Goal: Task Accomplishment & Management: Manage account settings

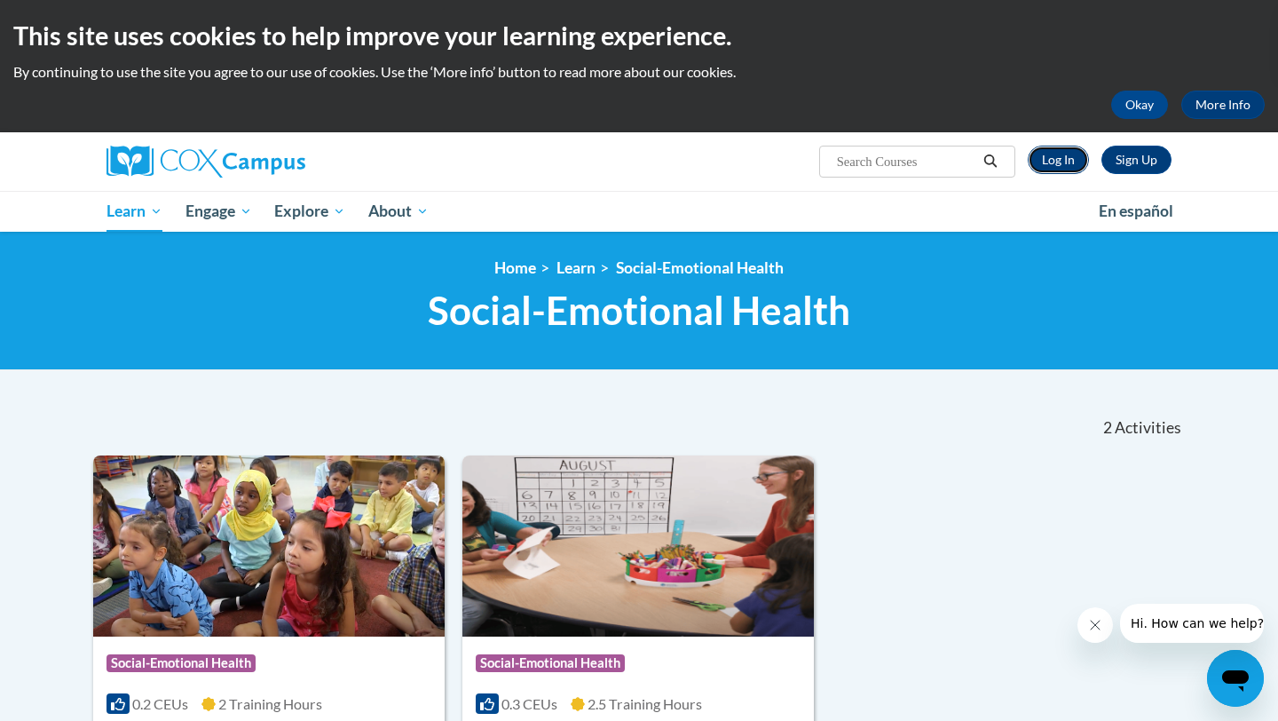
click at [1088, 160] on link "Log In" at bounding box center [1058, 160] width 61 height 28
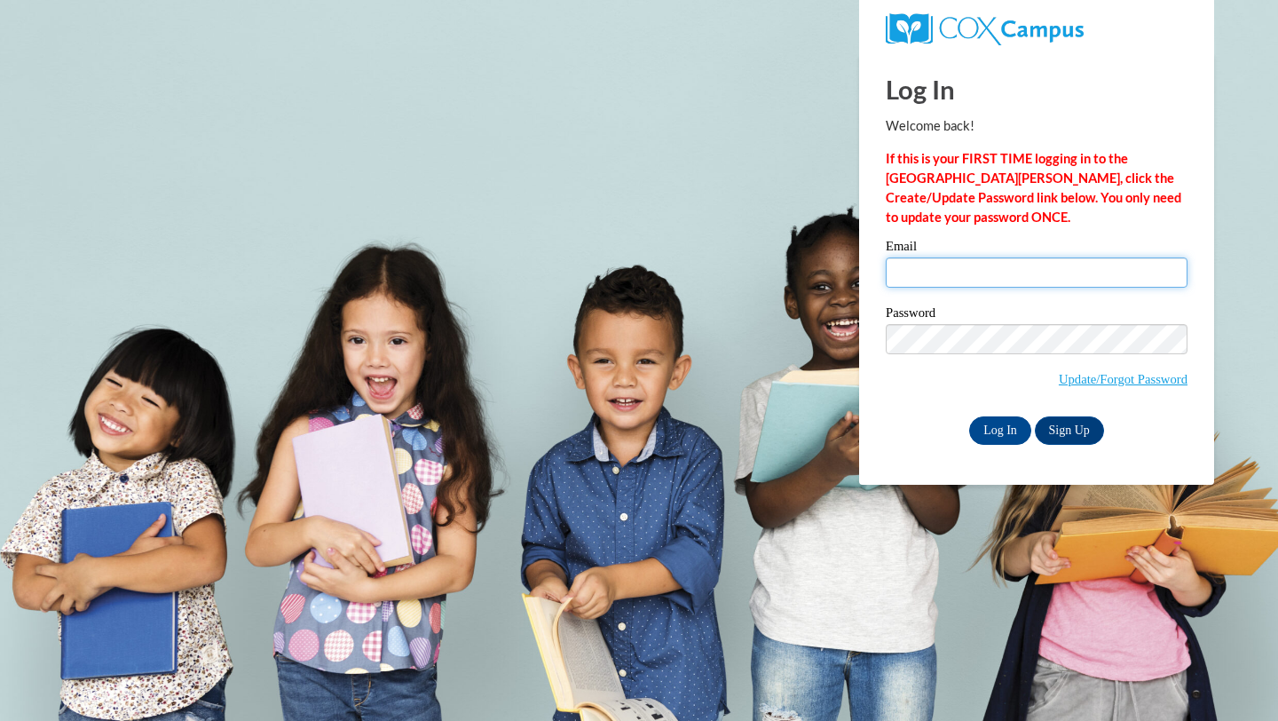
click at [1040, 277] on input "Email" at bounding box center [1037, 272] width 302 height 30
click at [1024, 266] on input "Email" at bounding box center [1037, 272] width 302 height 30
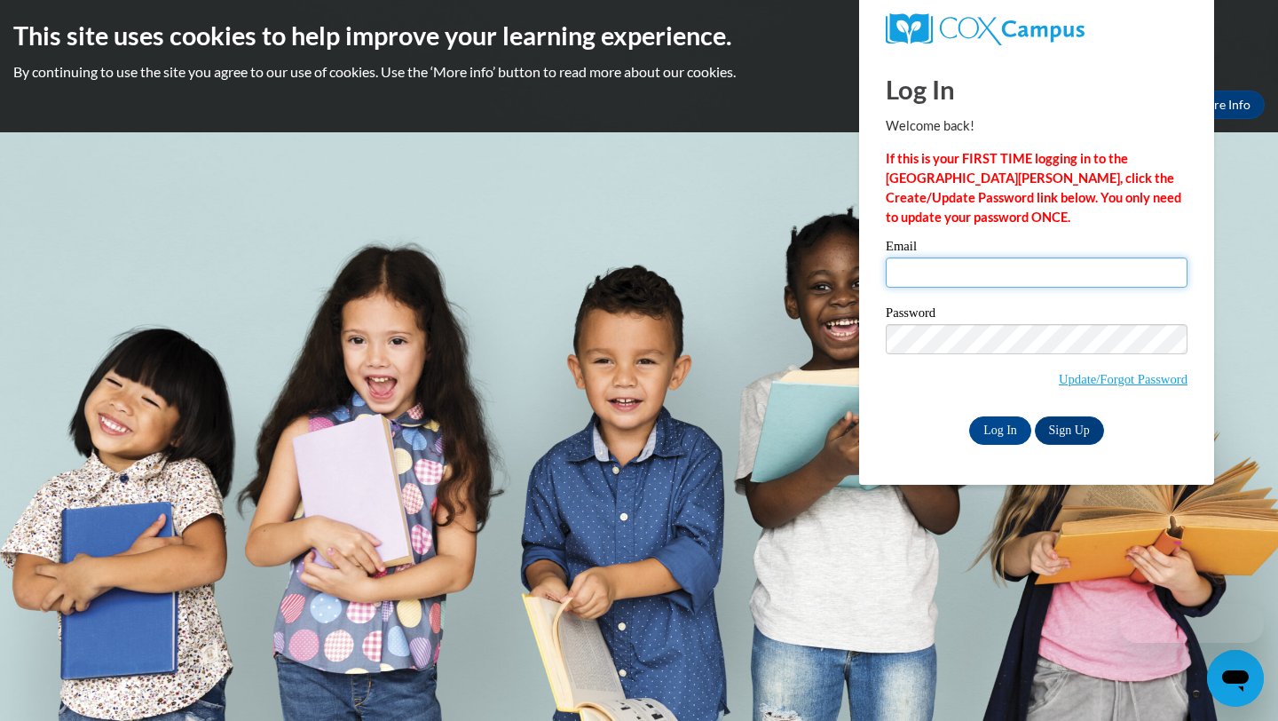
click at [1024, 266] on input "Email" at bounding box center [1037, 272] width 302 height 30
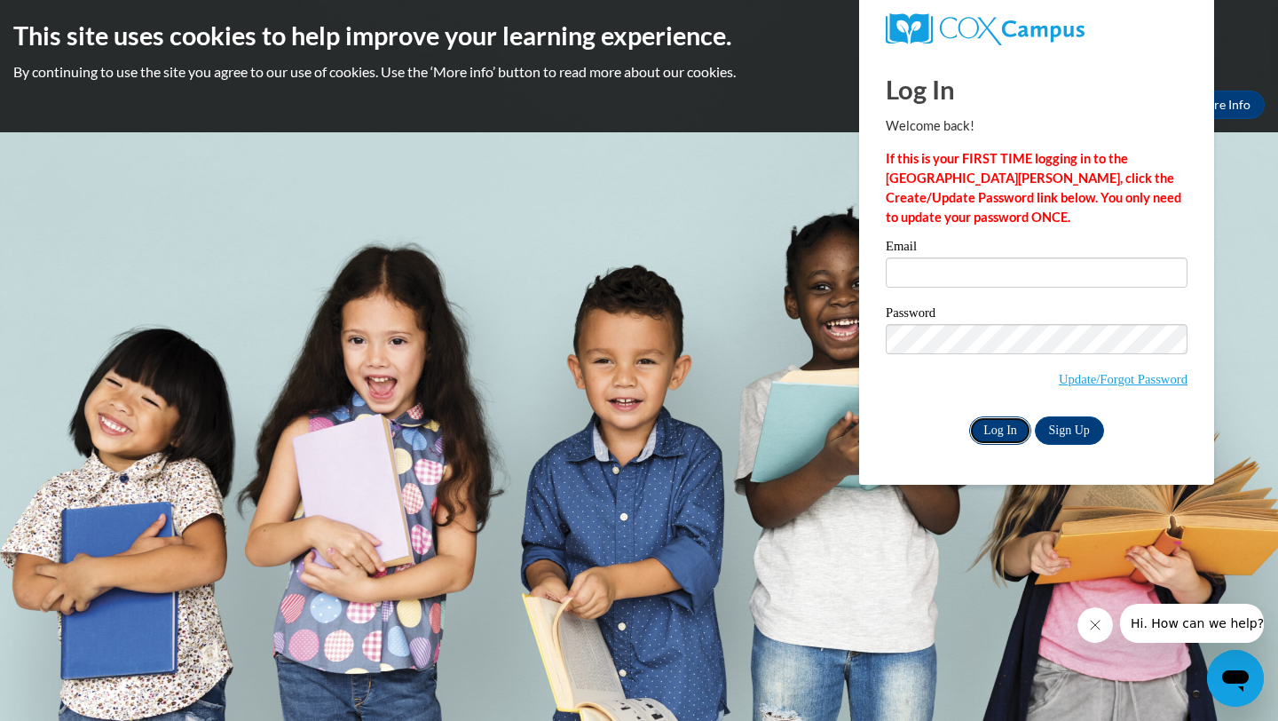
click at [997, 427] on input "Log In" at bounding box center [1000, 430] width 62 height 28
type input "emalloh05@icloud.com"
click at [998, 422] on input "Log In" at bounding box center [1000, 430] width 62 height 28
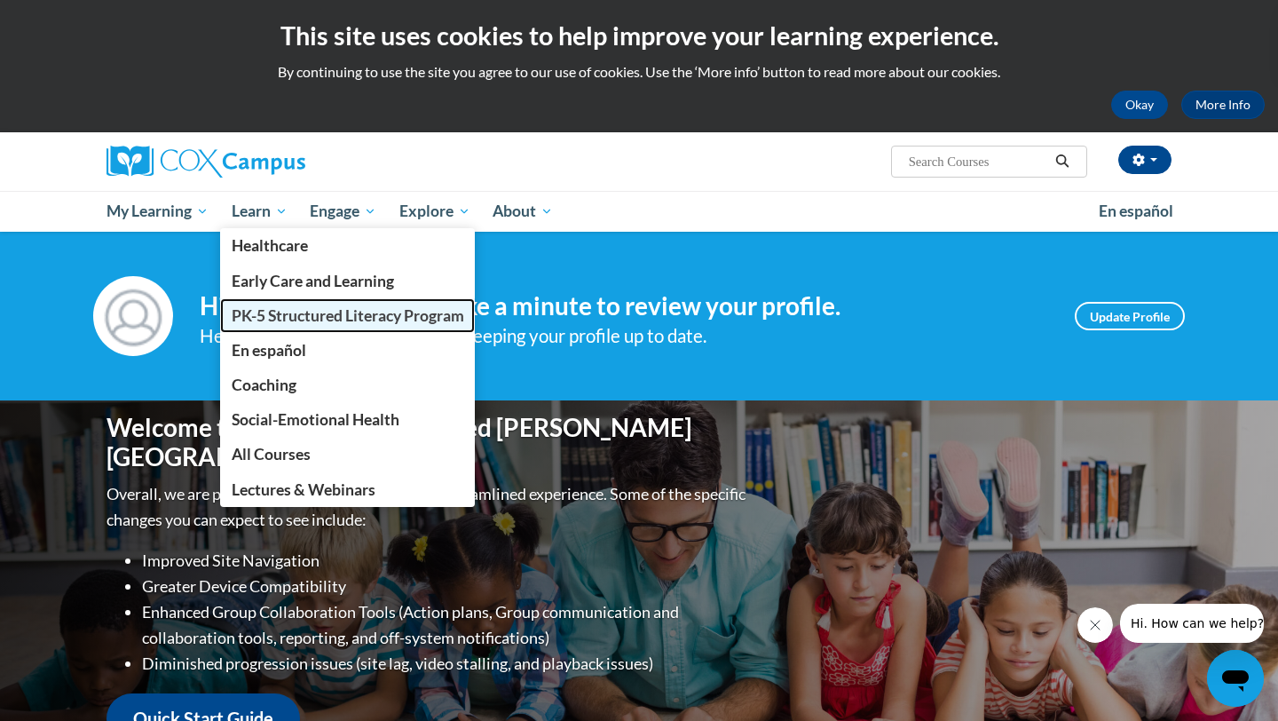
click at [265, 314] on span "PK-5 Structured Literacy Program" at bounding box center [348, 315] width 233 height 19
